Goal: Task Accomplishment & Management: Use online tool/utility

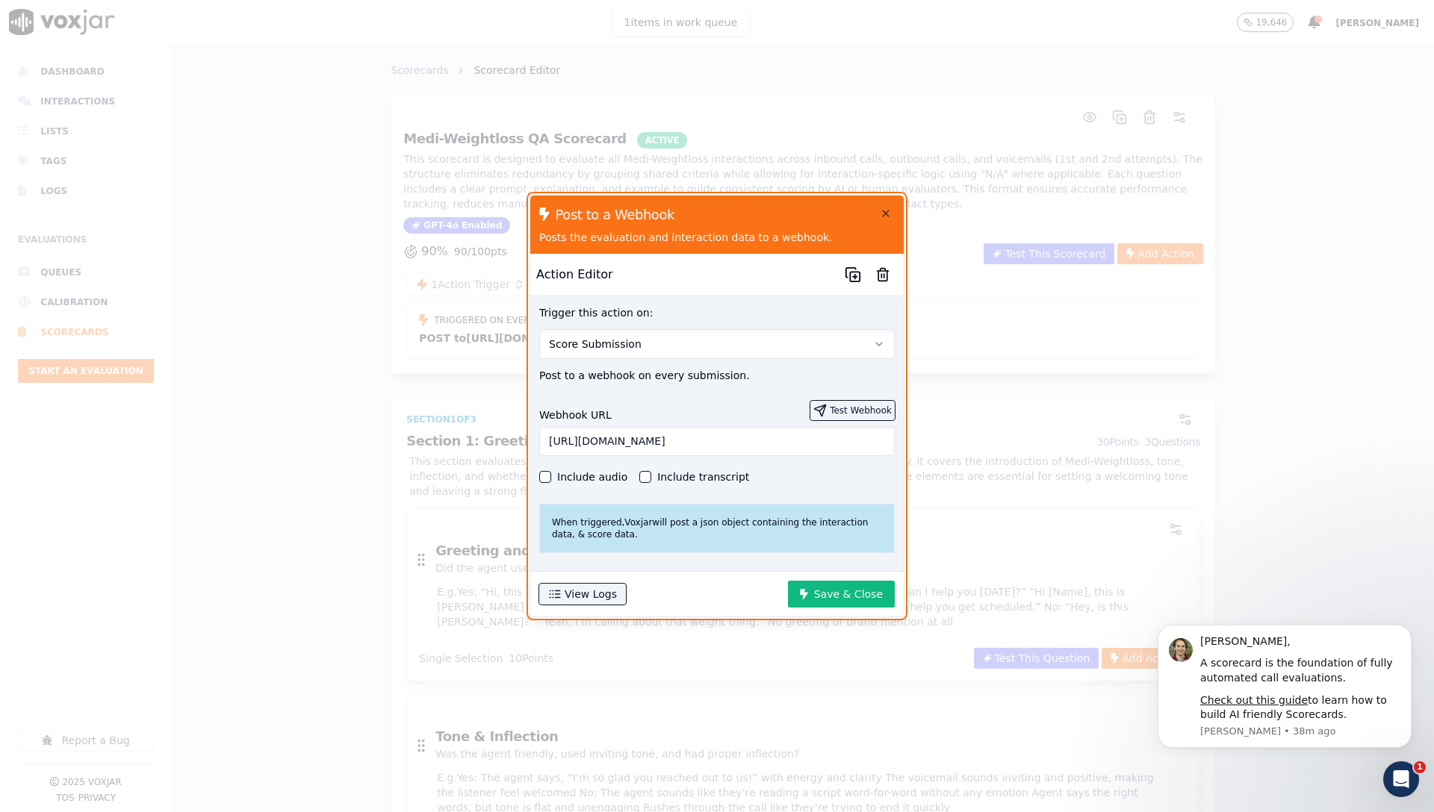
click at [837, 405] on button "Test Webhook" at bounding box center [852, 410] width 84 height 19
click at [840, 402] on button "Test Webhook" at bounding box center [852, 410] width 84 height 19
click at [822, 468] on div "Include audio Include transcript" at bounding box center [716, 477] width 355 height 18
click at [832, 438] on input "https://dev-api.agent-trainer.shyftoff.com/webhooks/voxjar" at bounding box center [716, 441] width 355 height 30
click at [600, 603] on button "View Logs" at bounding box center [582, 594] width 87 height 21
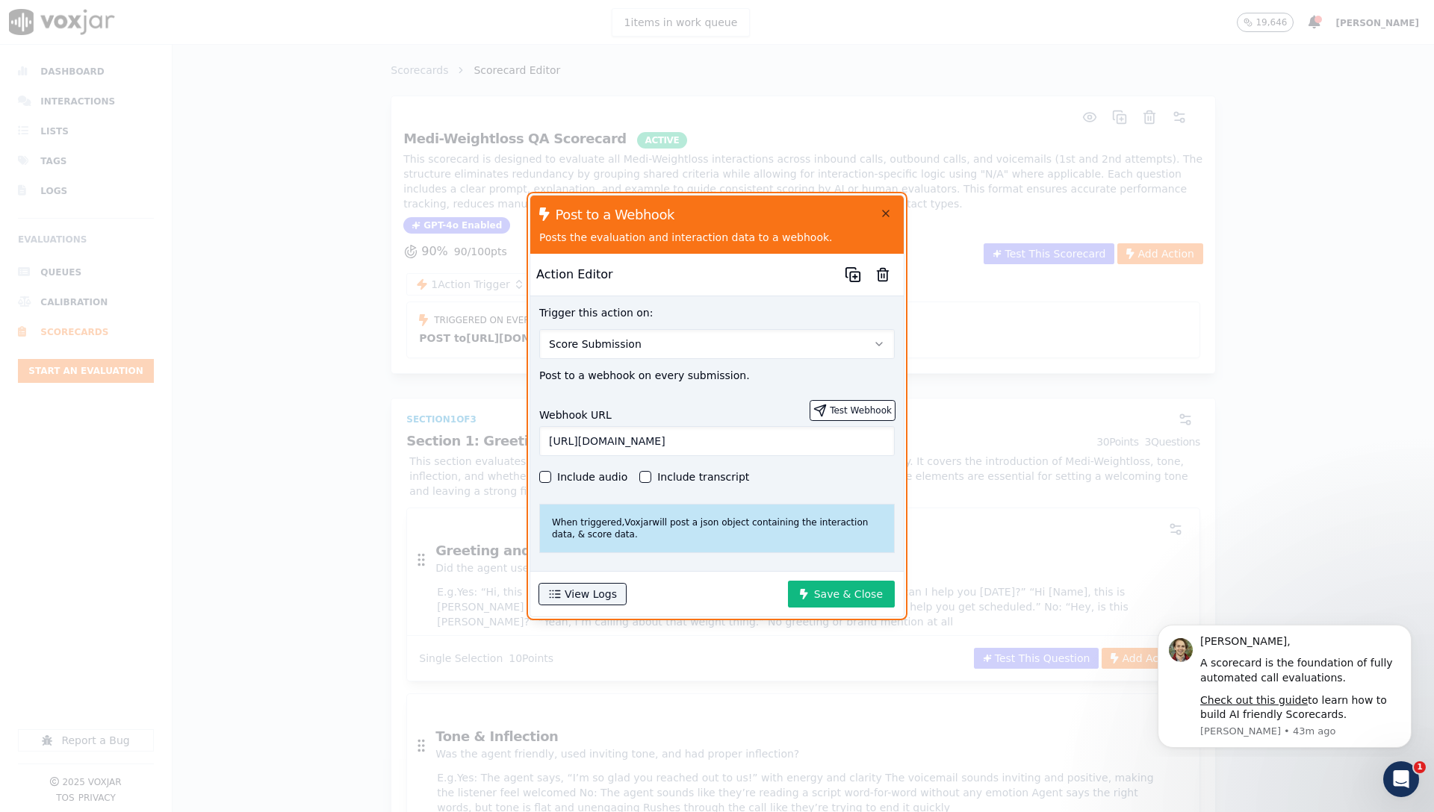
click at [719, 437] on input "https://dev-api.agent-trainer.shyftoff.com/webhooks/voxjar" at bounding box center [716, 441] width 355 height 30
click at [849, 402] on button "Test Webhook" at bounding box center [852, 410] width 84 height 19
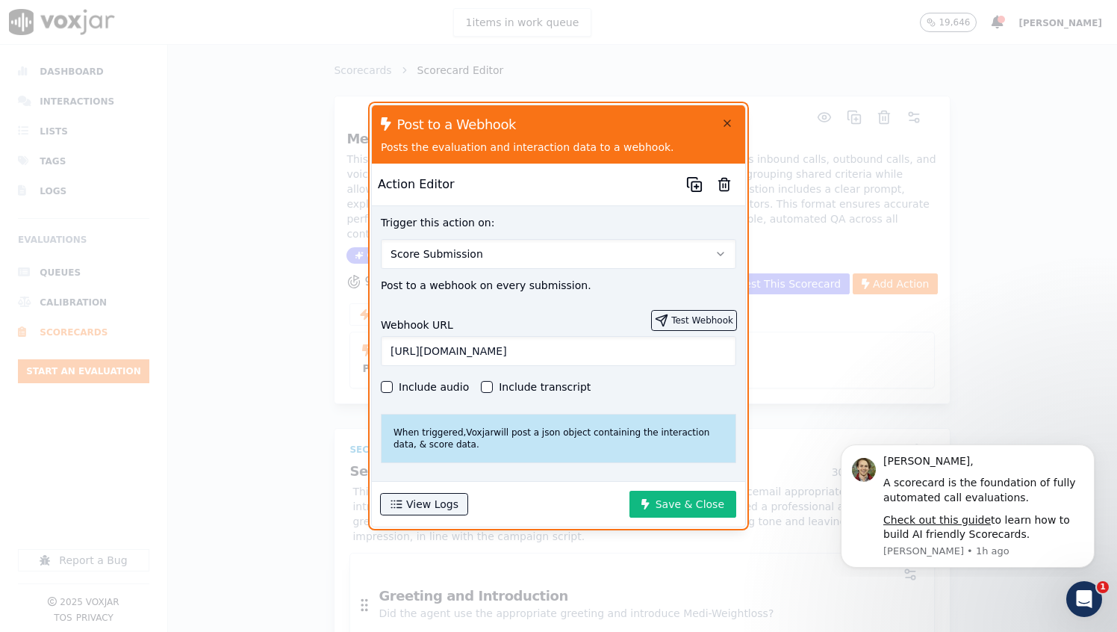
click at [714, 326] on button "Test Webhook" at bounding box center [694, 320] width 84 height 19
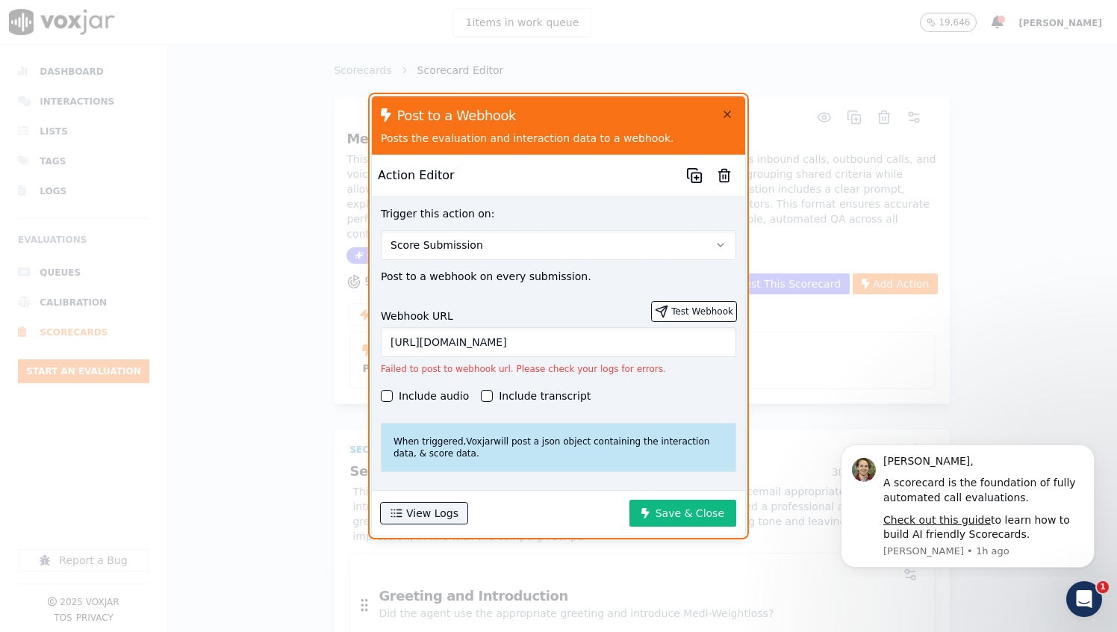
click at [710, 346] on input "https://dev-api.agent-trainer.shyftoff.com/webhooks/voxjar" at bounding box center [558, 342] width 355 height 30
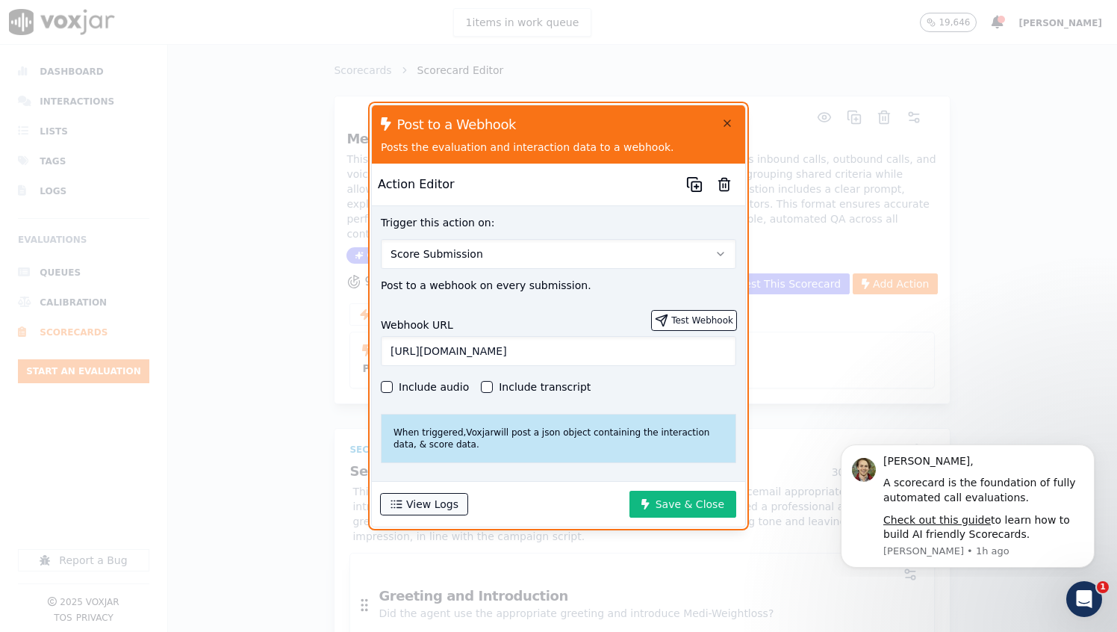
click at [429, 505] on button "View Logs" at bounding box center [424, 504] width 87 height 21
click at [689, 321] on button "Test Webhook" at bounding box center [694, 320] width 84 height 19
click at [582, 371] on div "Webhook URL Test Webhook https://dev-api.agent-trainer.shyftoff.com/webhooks/vo…" at bounding box center [558, 387] width 373 height 170
click at [552, 359] on input "https://dev-api.agent-trainer.shyftoff.com/webhooks/voxjar" at bounding box center [558, 351] width 355 height 30
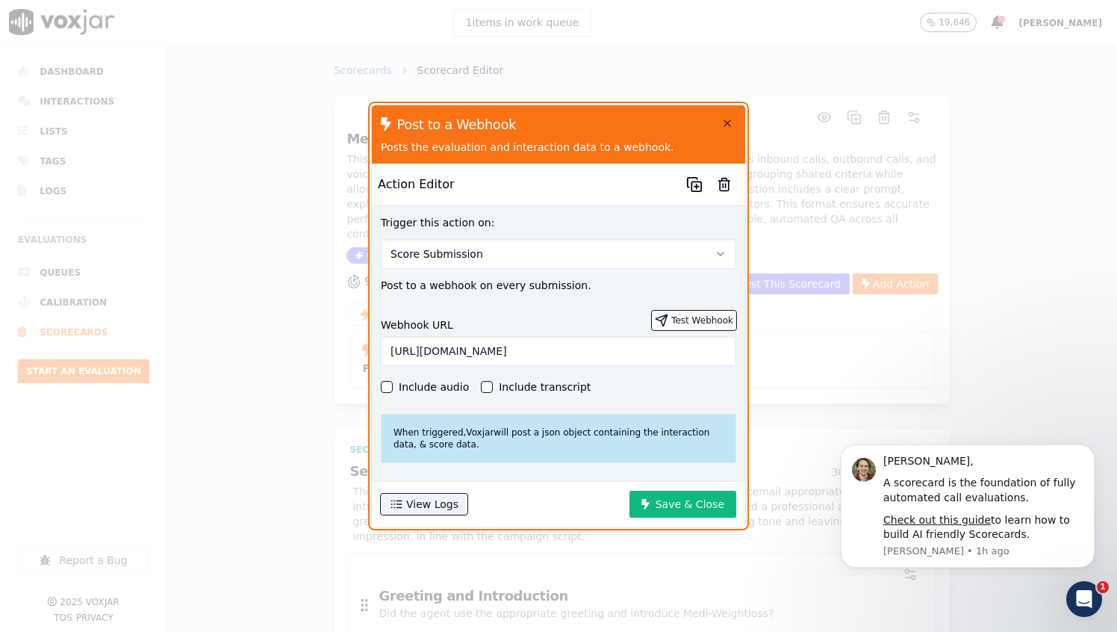
click at [552, 359] on input "https://dev-api.agent-trainer.shyftoff.com/webhooks/voxjar" at bounding box center [558, 351] width 355 height 30
paste input "hooks.zapier.com/hooks/catch/14208207/umwm712/"
type input "https://hooks.zapier.com/hooks/catch/14208207/umwm712/"
click at [680, 318] on button "Test Webhook" at bounding box center [694, 320] width 84 height 19
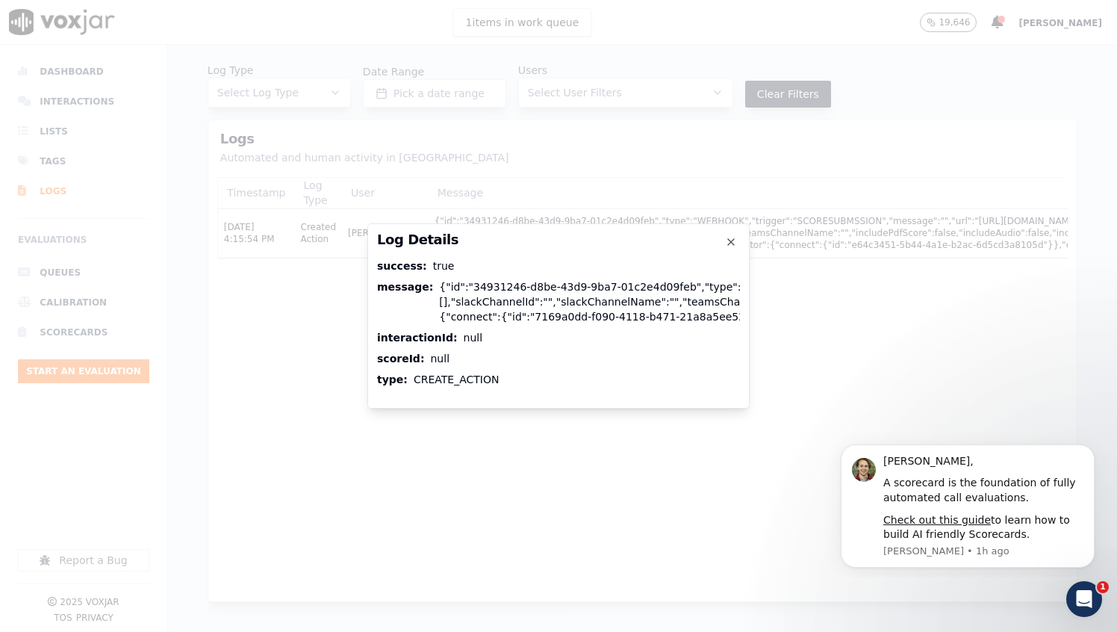
click at [659, 324] on div "success : true message : {"id":"34931246-d8be-43d9-9ba7-01c2e4d09feb","type":"W…" at bounding box center [558, 322] width 363 height 128
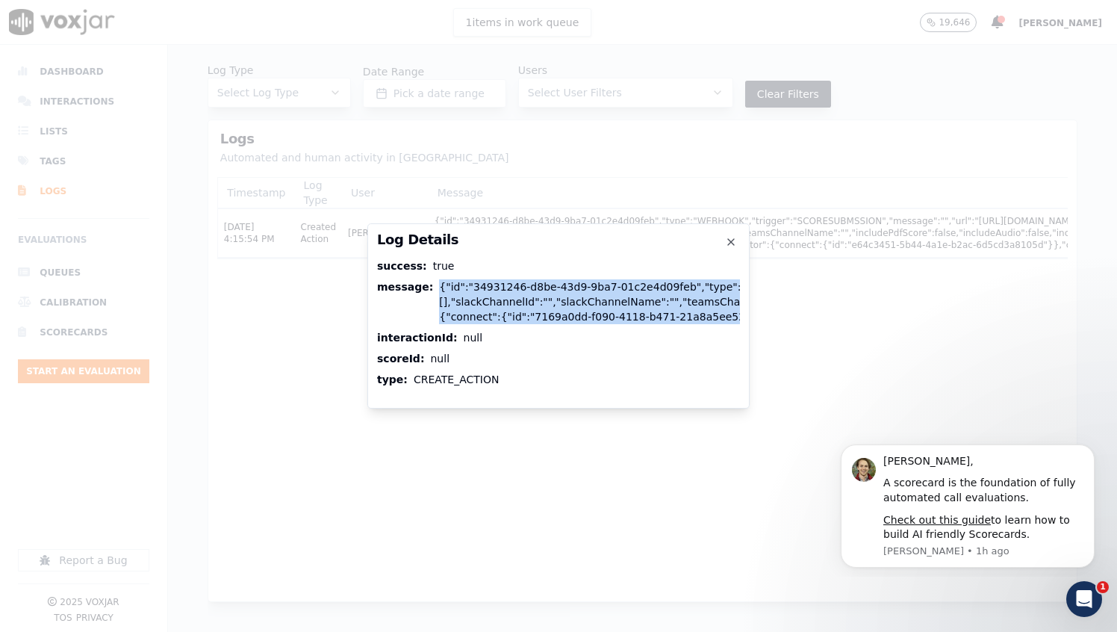
click at [642, 351] on div "scoreId : null" at bounding box center [558, 358] width 363 height 15
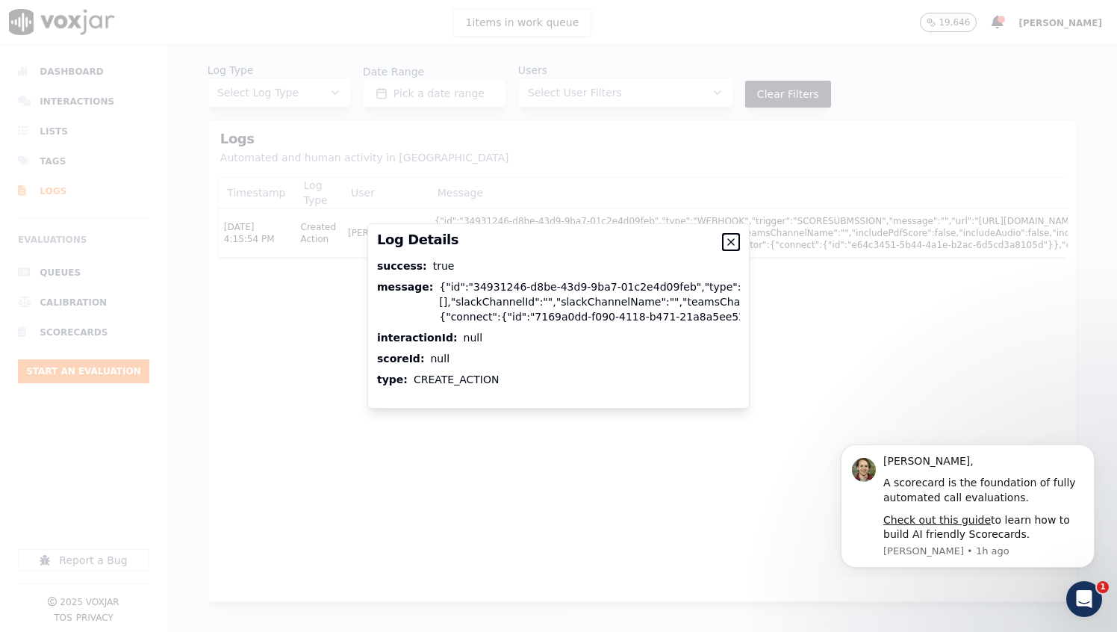
click at [730, 244] on icon "button" at bounding box center [731, 242] width 12 height 12
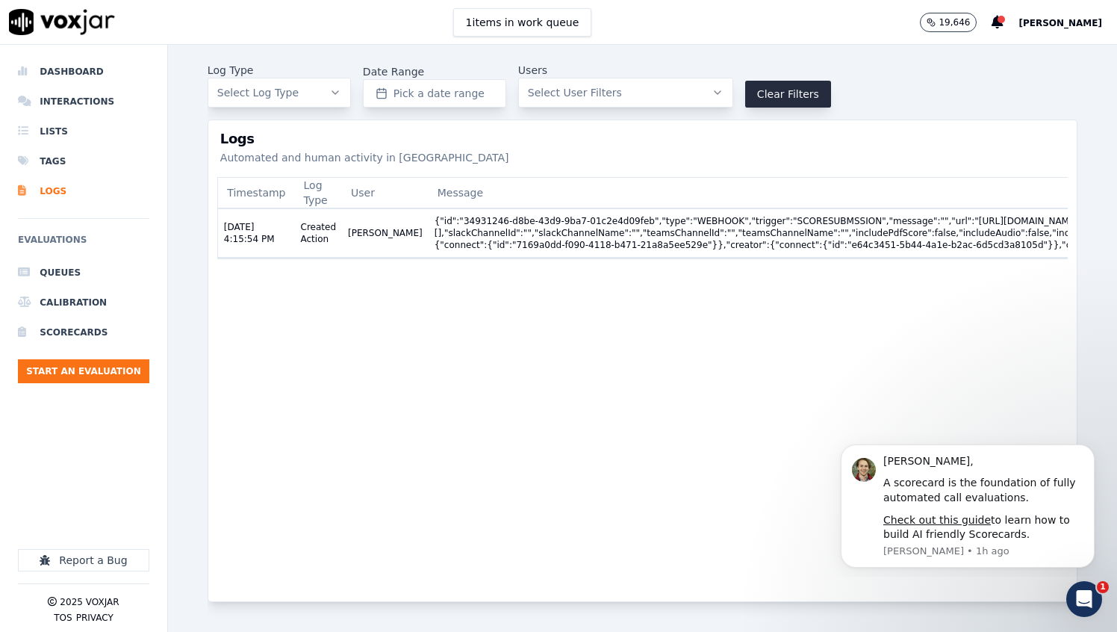
click at [269, 86] on span "Select Log Type" at bounding box center [257, 92] width 81 height 15
click at [315, 233] on td "Created Action" at bounding box center [319, 233] width 48 height 49
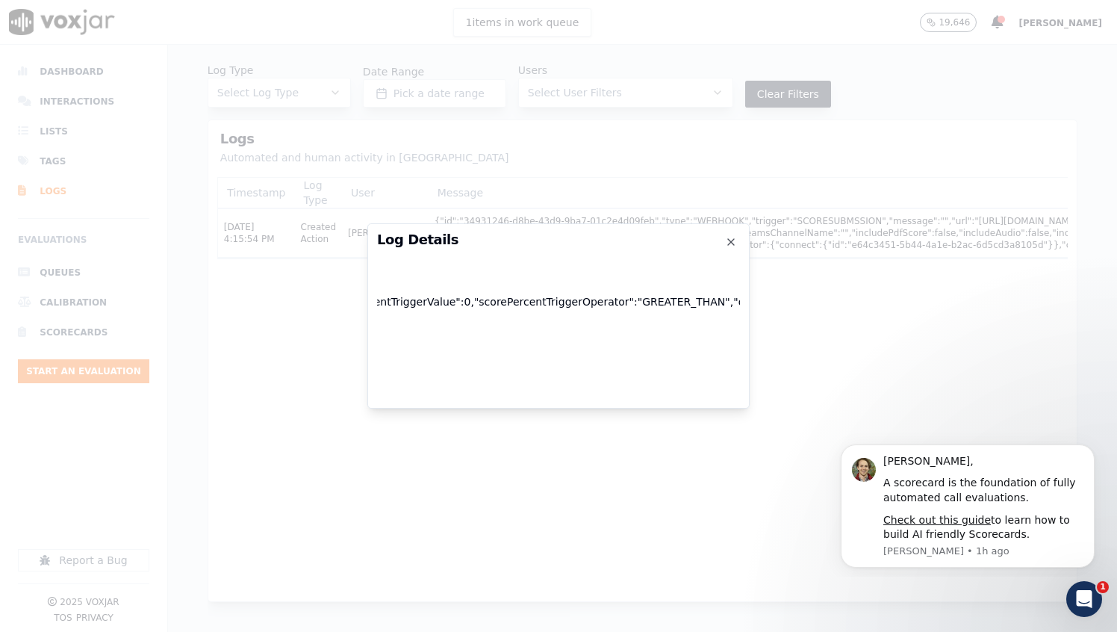
scroll to position [0, 1919]
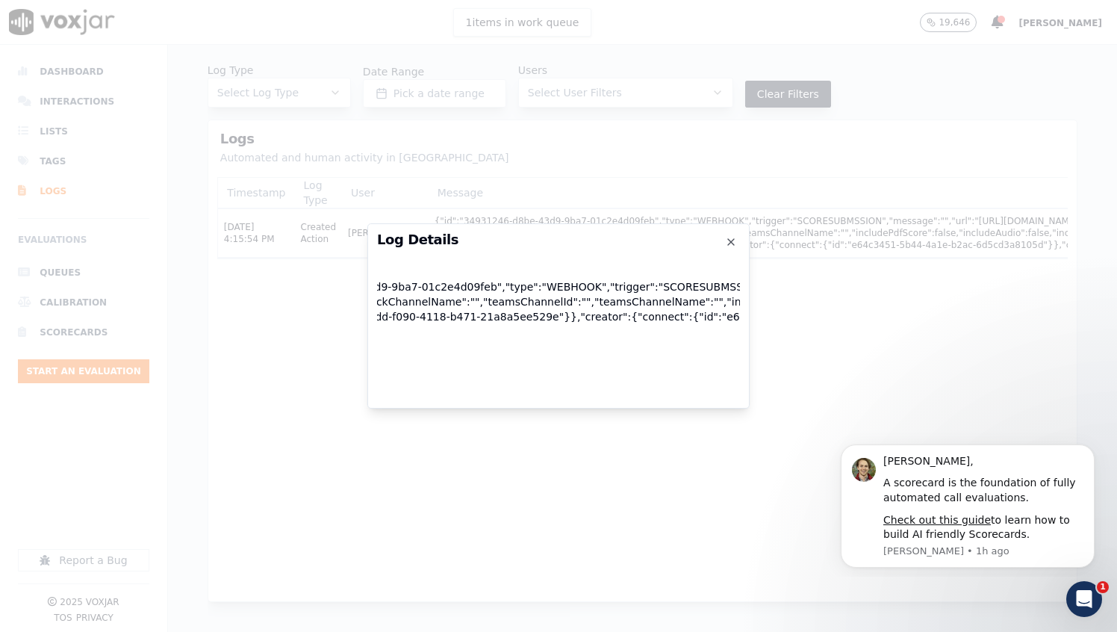
scroll to position [0, 0]
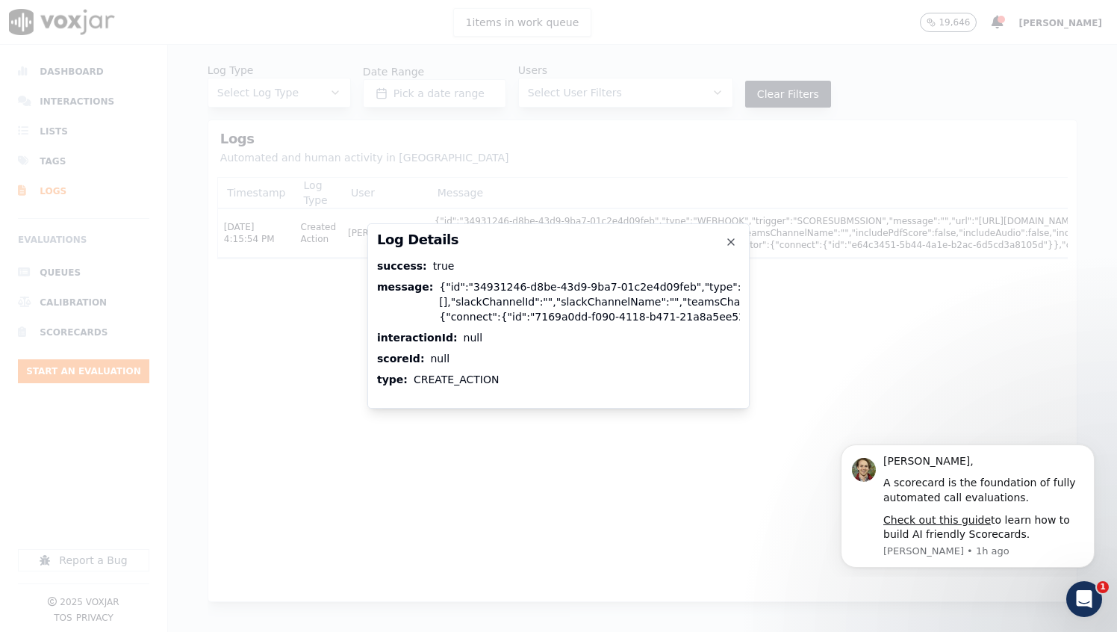
click at [731, 243] on icon "button" at bounding box center [731, 242] width 6 height 6
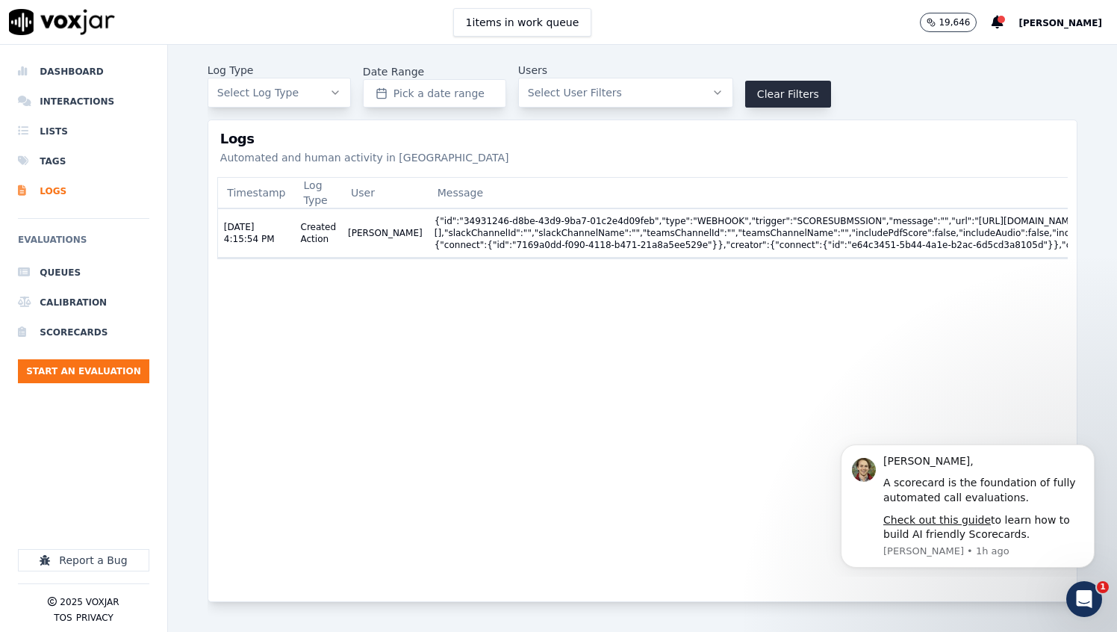
click at [382, 134] on h3 "Logs" at bounding box center [642, 138] width 844 height 13
click at [762, 98] on button "Clear Filters" at bounding box center [788, 94] width 86 height 27
